Goal: Information Seeking & Learning: Learn about a topic

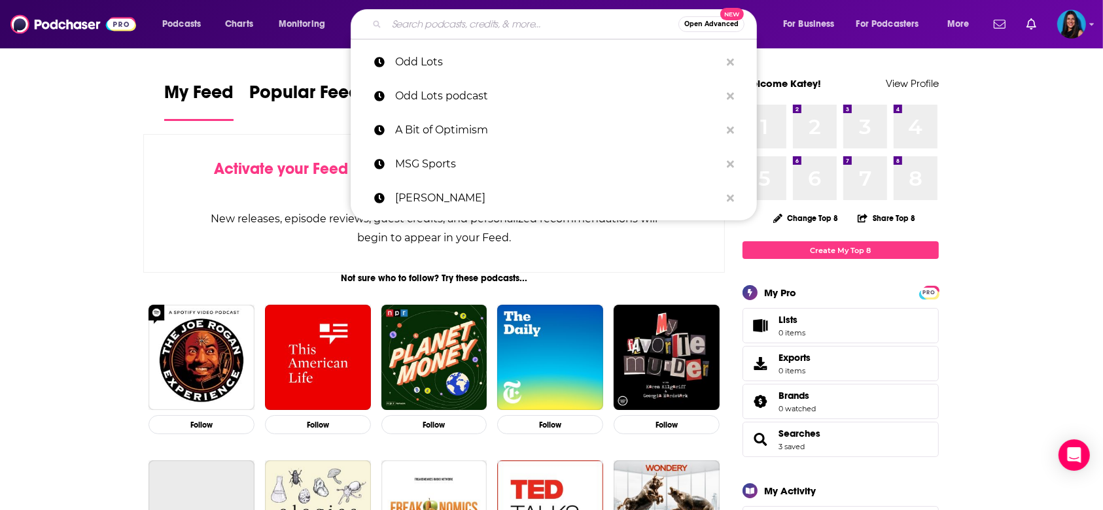
click at [537, 29] on input "Search podcasts, credits, & more..." at bounding box center [533, 24] width 292 height 21
paste input "Future Ready Leadership With [PERSON_NAME]"
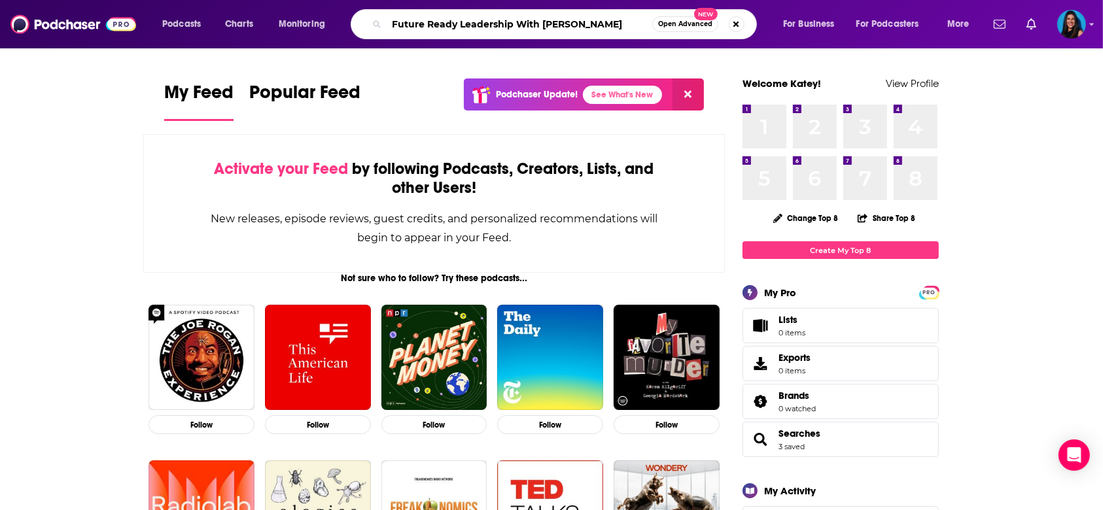
type input "Future Ready Leadership With [PERSON_NAME]"
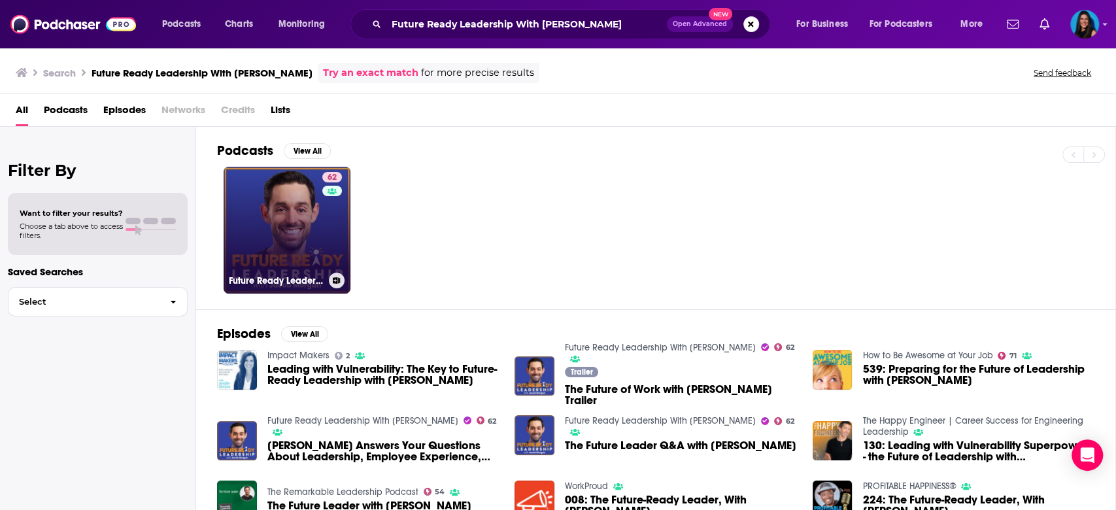
click at [276, 286] on div "Future Ready Leadership With [PERSON_NAME]" at bounding box center [287, 281] width 116 height 16
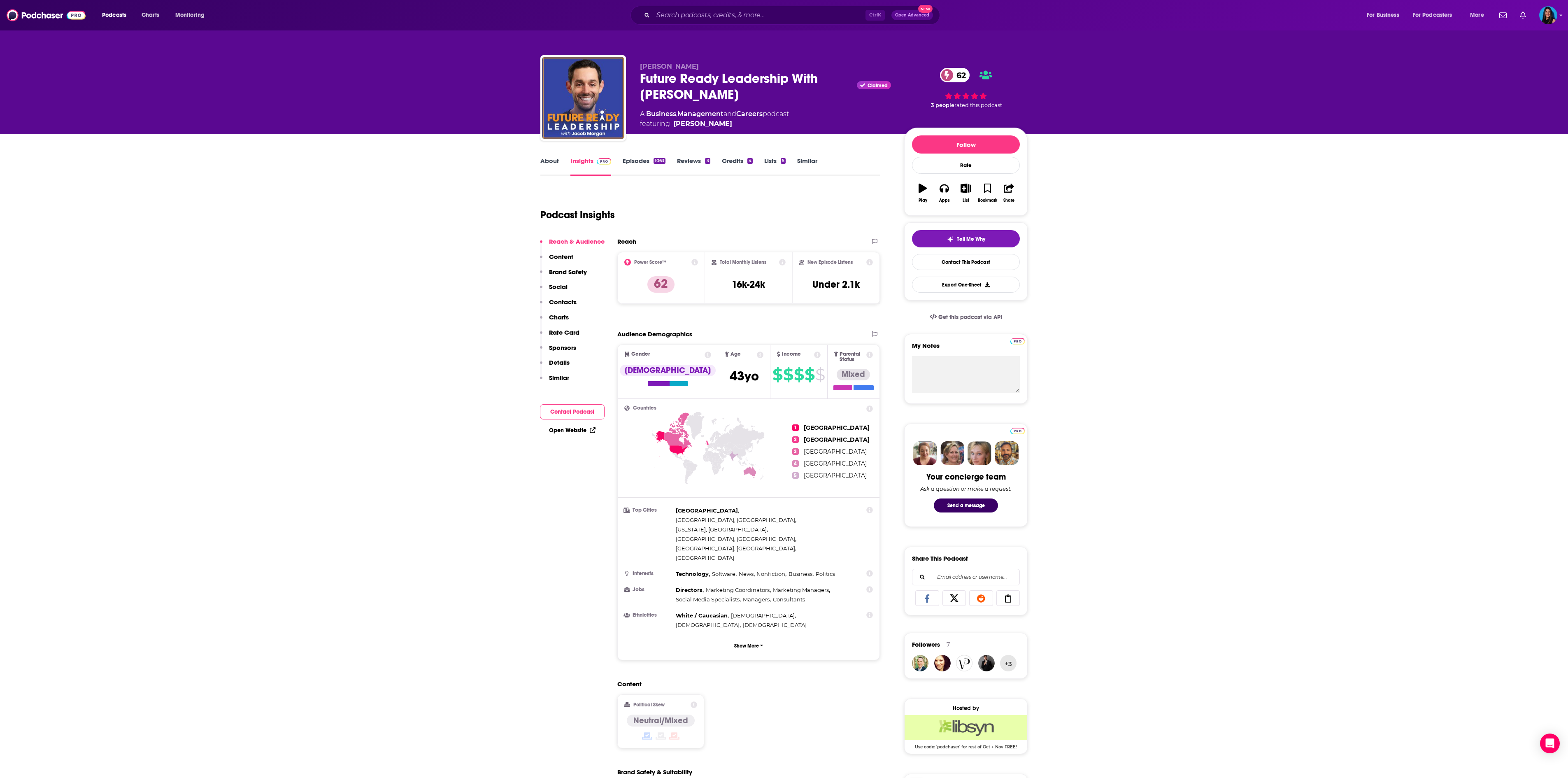
drag, startPoint x: 782, startPoint y: 93, endPoint x: 775, endPoint y: 93, distance: 7.0
click at [693, 93] on div "Future Ready Leadership With [PERSON_NAME] Claimed 62" at bounding box center [765, 86] width 251 height 32
drag, startPoint x: 756, startPoint y: 91, endPoint x: 636, endPoint y: 94, distance: 120.0
click at [636, 94] on div "[PERSON_NAME] Future Ready Leadership With [PERSON_NAME] Claimed 62 A Business …" at bounding box center [784, 99] width 487 height 89
copy h2 "[PERSON_NAME]"
